Goal: Transaction & Acquisition: Download file/media

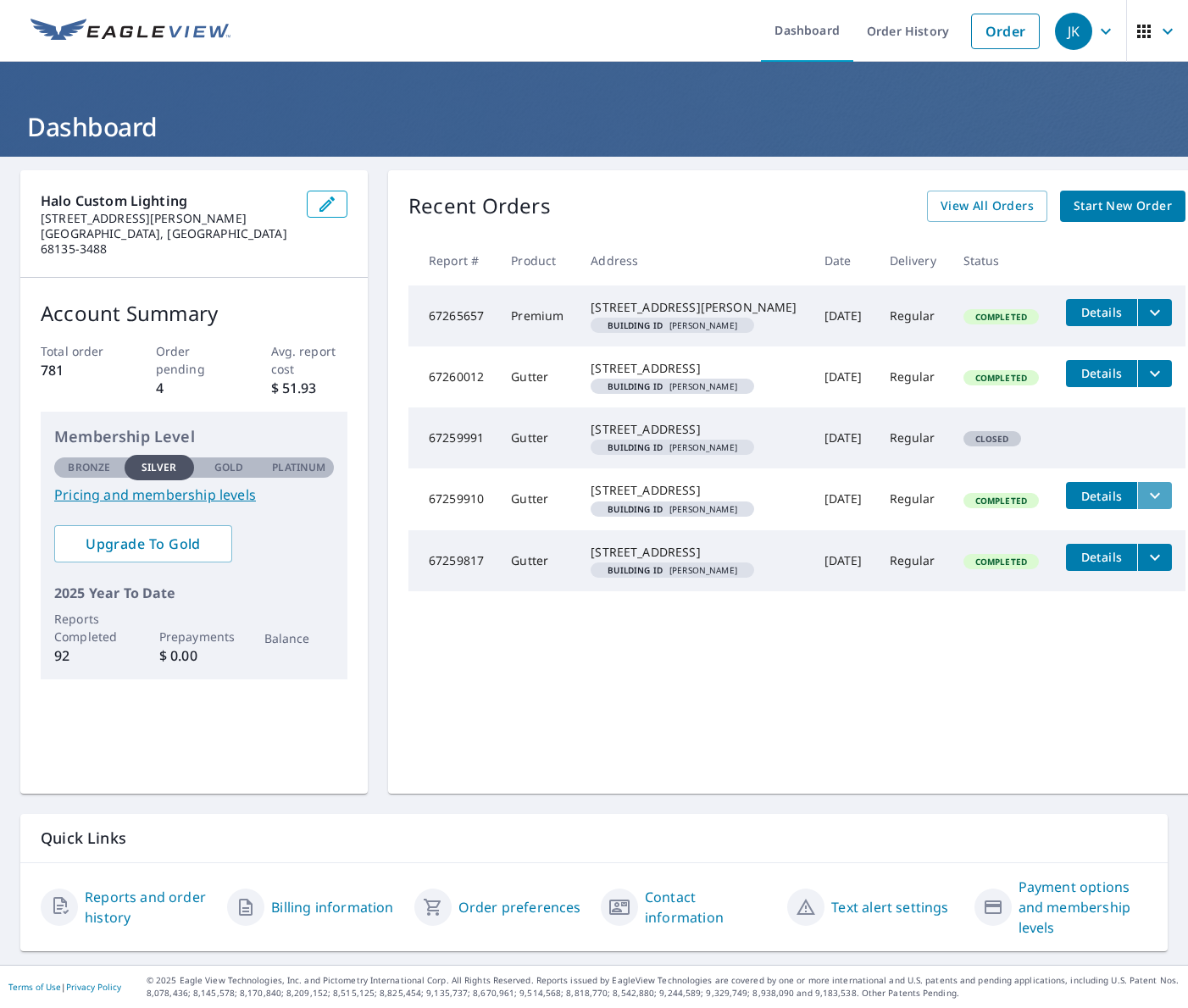
click at [1099, 505] on icon "filesDropdownBtn-67259910" at bounding box center [1154, 495] width 21 height 21
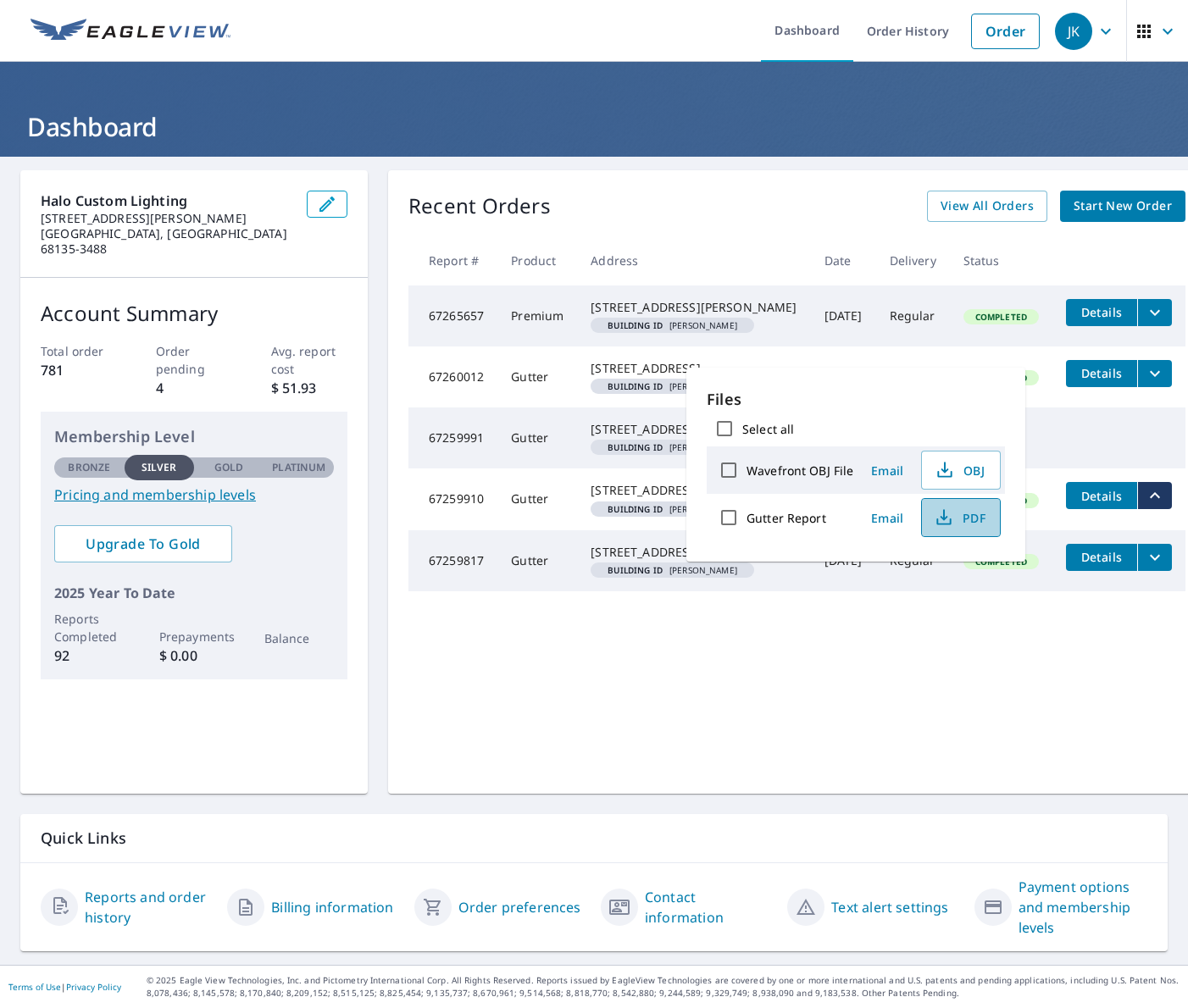
click at [947, 516] on icon "button" at bounding box center [944, 517] width 21 height 21
click at [960, 520] on span "PDF" at bounding box center [958, 517] width 54 height 21
click at [736, 172] on div "Recent Orders View All Orders Start New Order Report # Product Address Date Del…" at bounding box center [797, 482] width 817 height 624
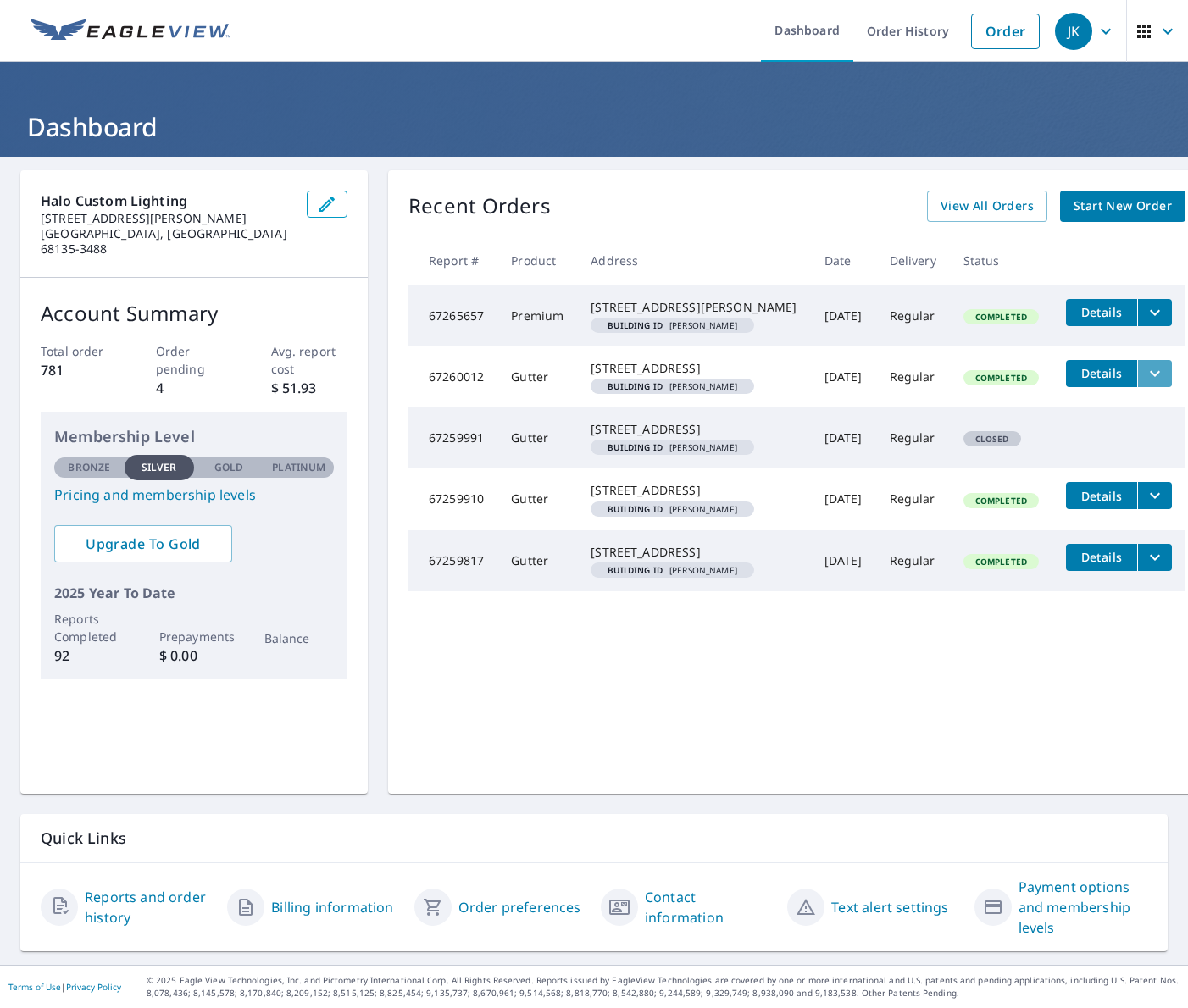
click at [1099, 383] on icon "filesDropdownBtn-67260012" at bounding box center [1154, 373] width 21 height 21
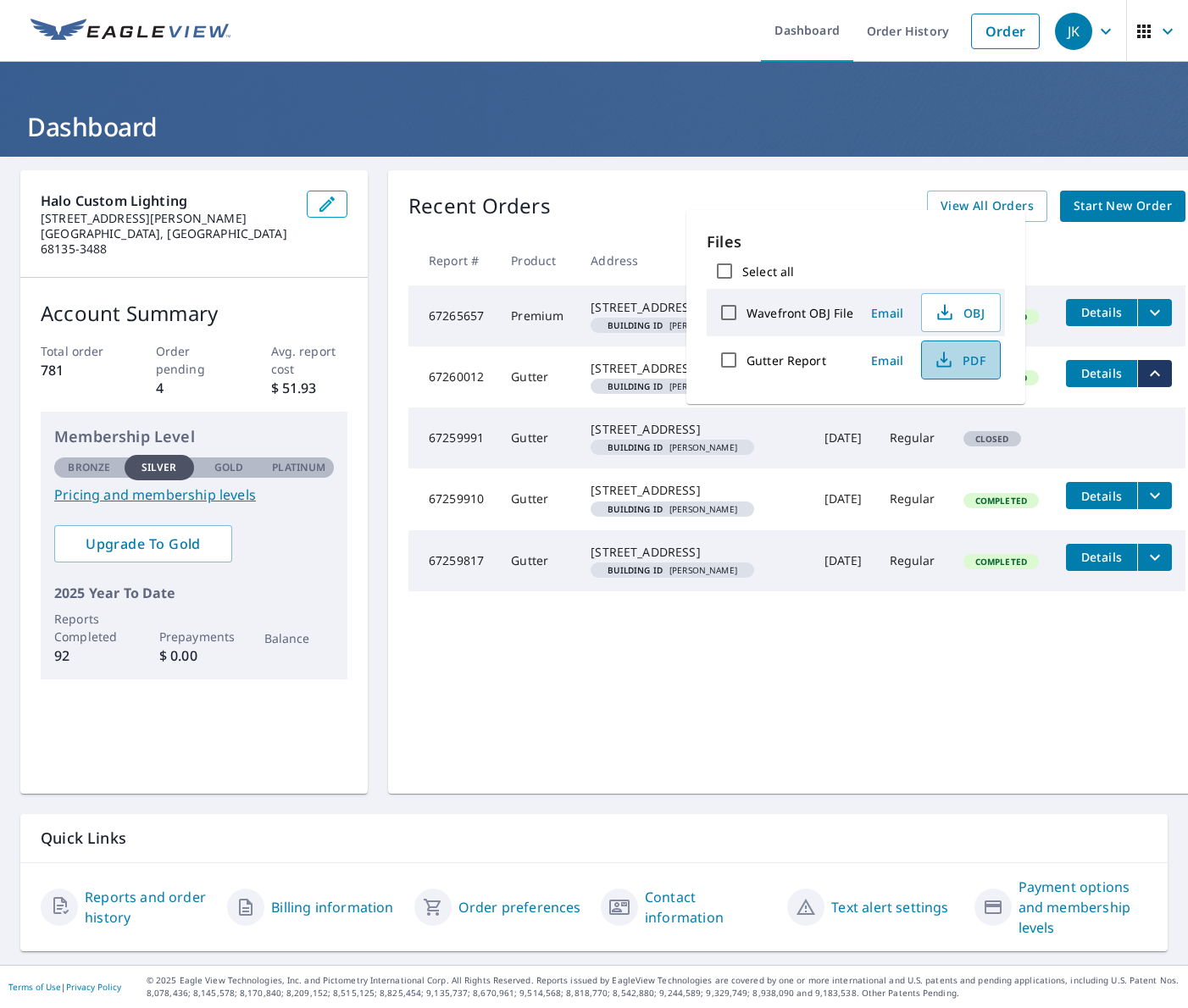
click at [964, 359] on span "PDF" at bounding box center [958, 360] width 54 height 21
click at [964, 362] on span "PDF" at bounding box center [958, 360] width 54 height 21
click at [1076, 381] on span "Details" at bounding box center [1101, 373] width 51 height 16
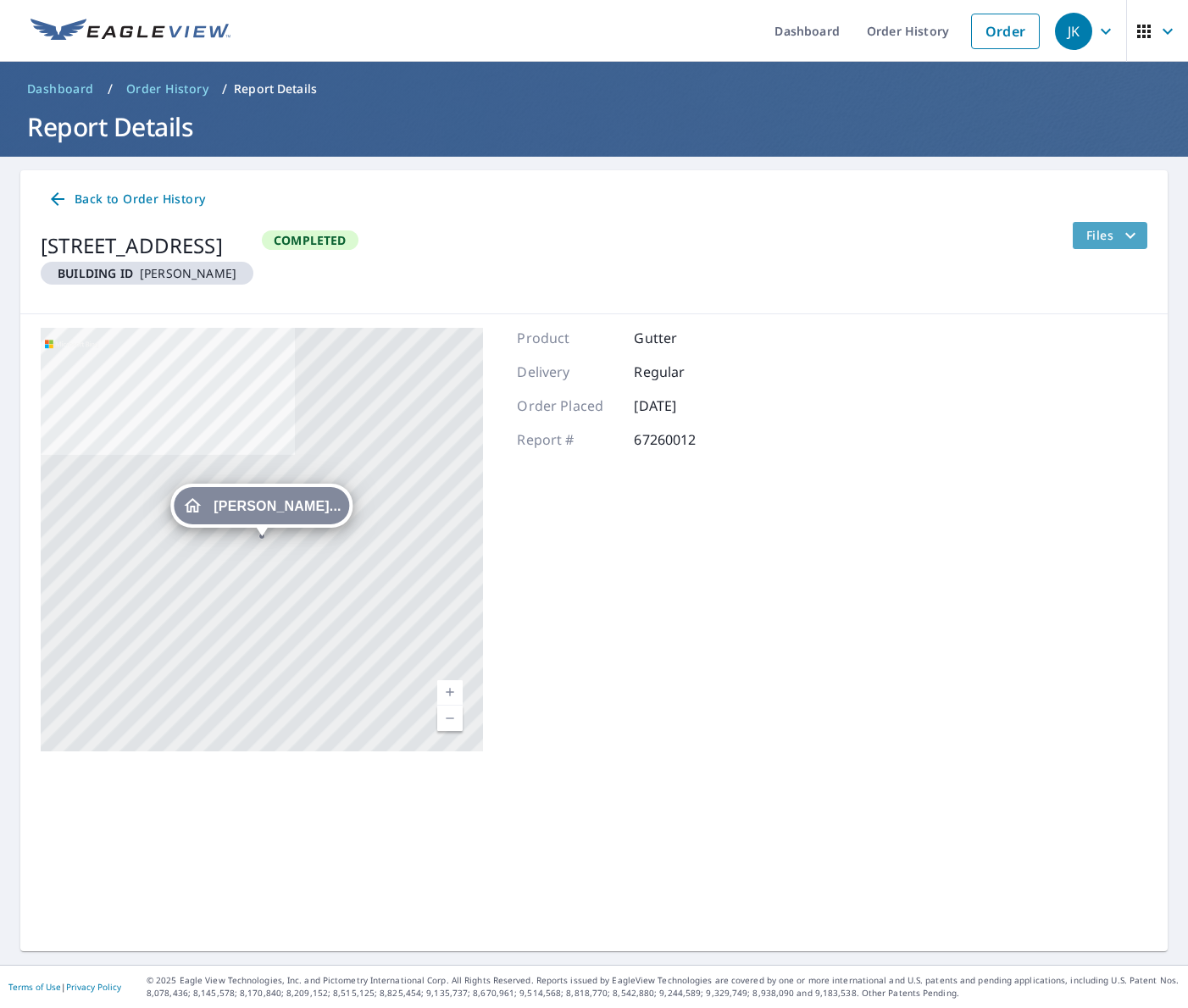
click at [1099, 236] on span "Files" at bounding box center [1113, 235] width 54 height 21
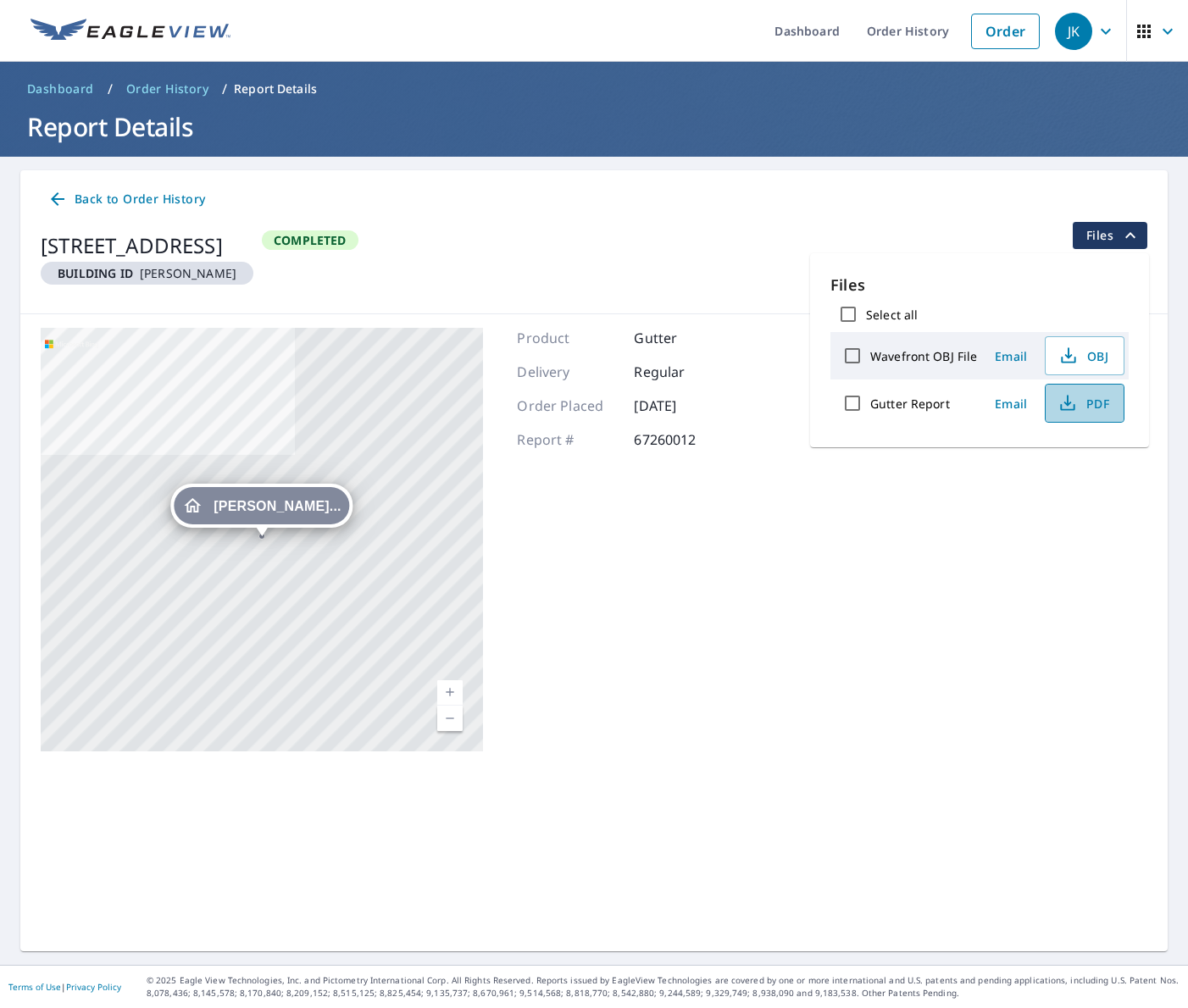
click at [1078, 403] on span "PDF" at bounding box center [1081, 403] width 54 height 21
